Goal: Obtain resource: Obtain resource

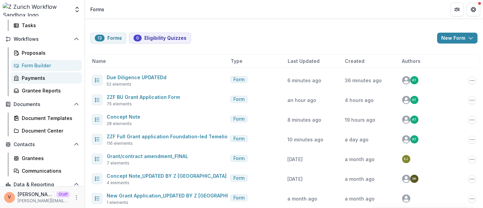
scroll to position [75, 0]
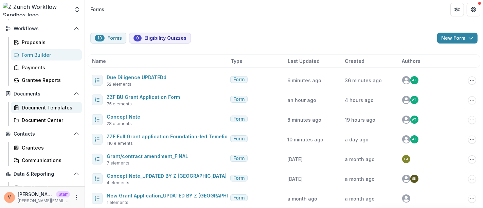
click at [53, 109] on div "Document Templates" at bounding box center [49, 107] width 55 height 7
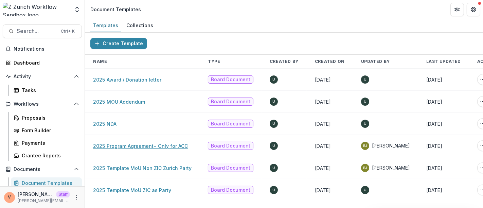
click at [143, 143] on link "2025 Program Agreement- Only for ACC" at bounding box center [140, 146] width 95 height 6
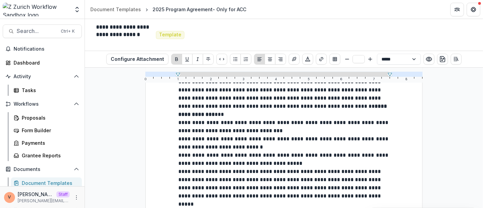
scroll to position [7892, 0]
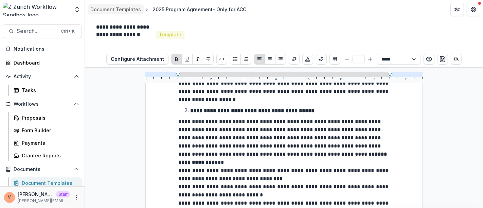
click at [114, 12] on div "Document Templates" at bounding box center [115, 9] width 51 height 7
